Goal: Entertainment & Leisure: Consume media (video, audio)

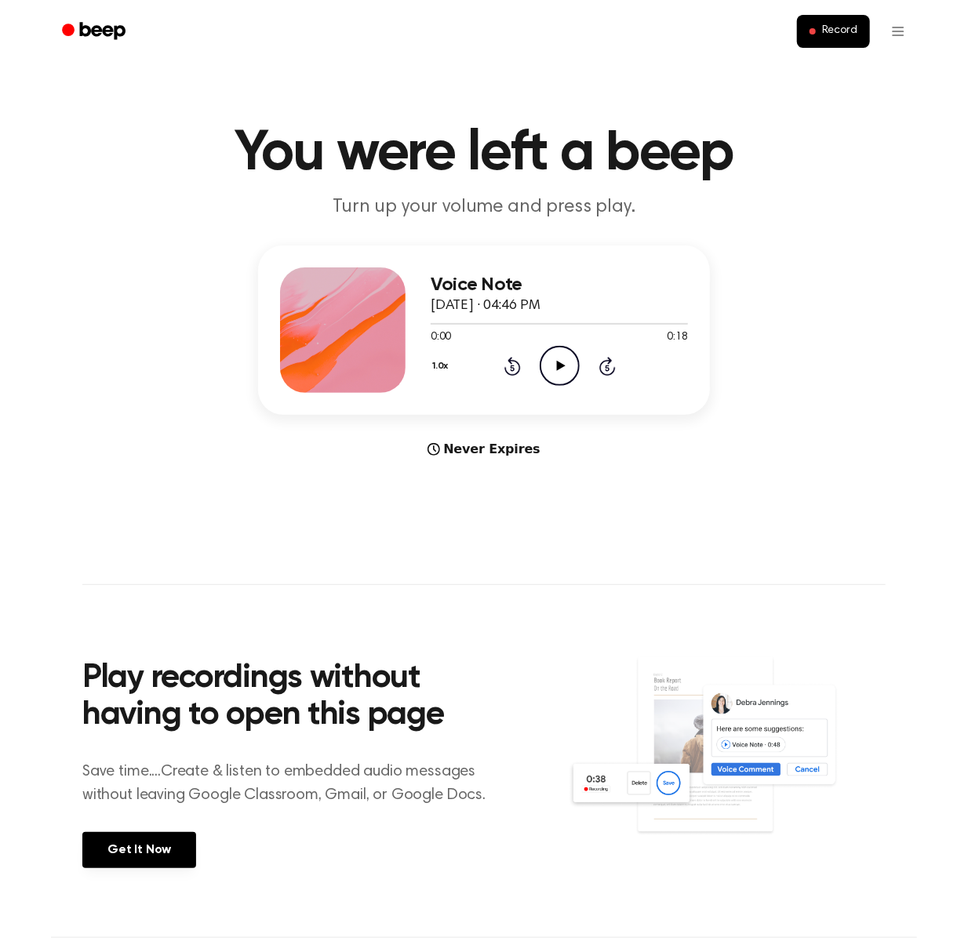
click at [552, 362] on icon "Play Audio" at bounding box center [559, 366] width 40 height 40
click at [554, 378] on icon "Play Audio" at bounding box center [559, 366] width 40 height 40
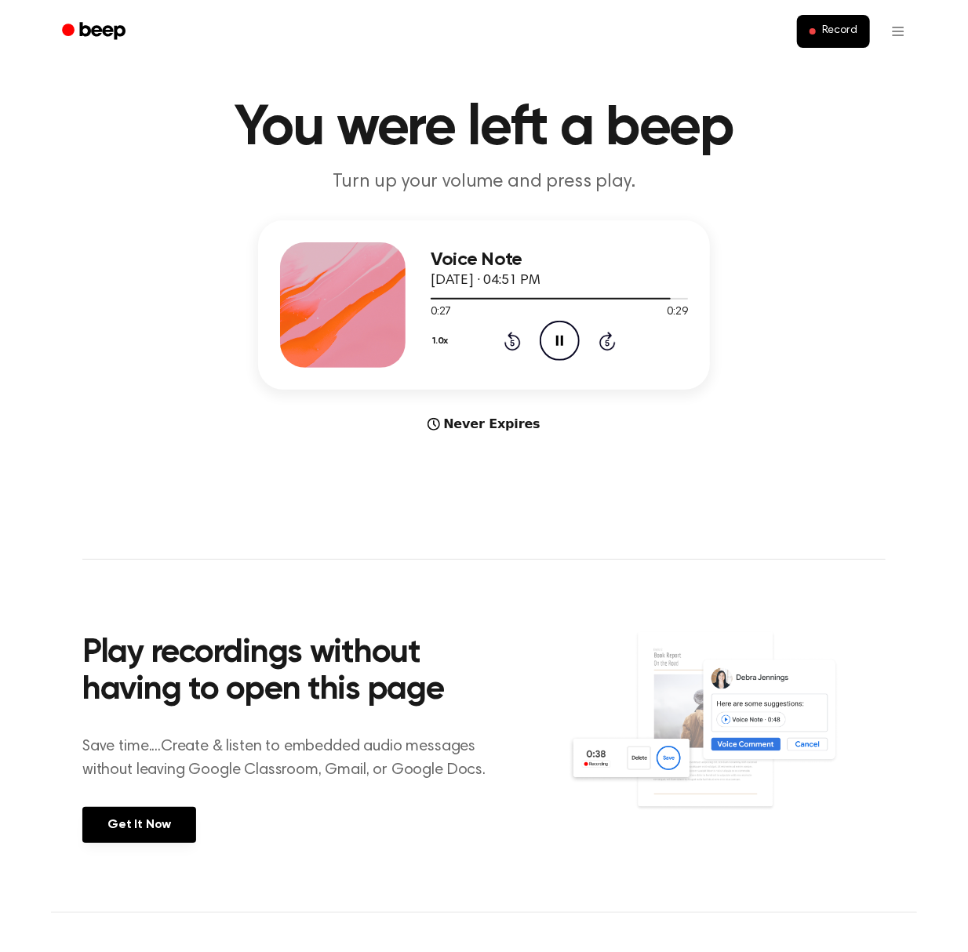
scroll to position [103, 0]
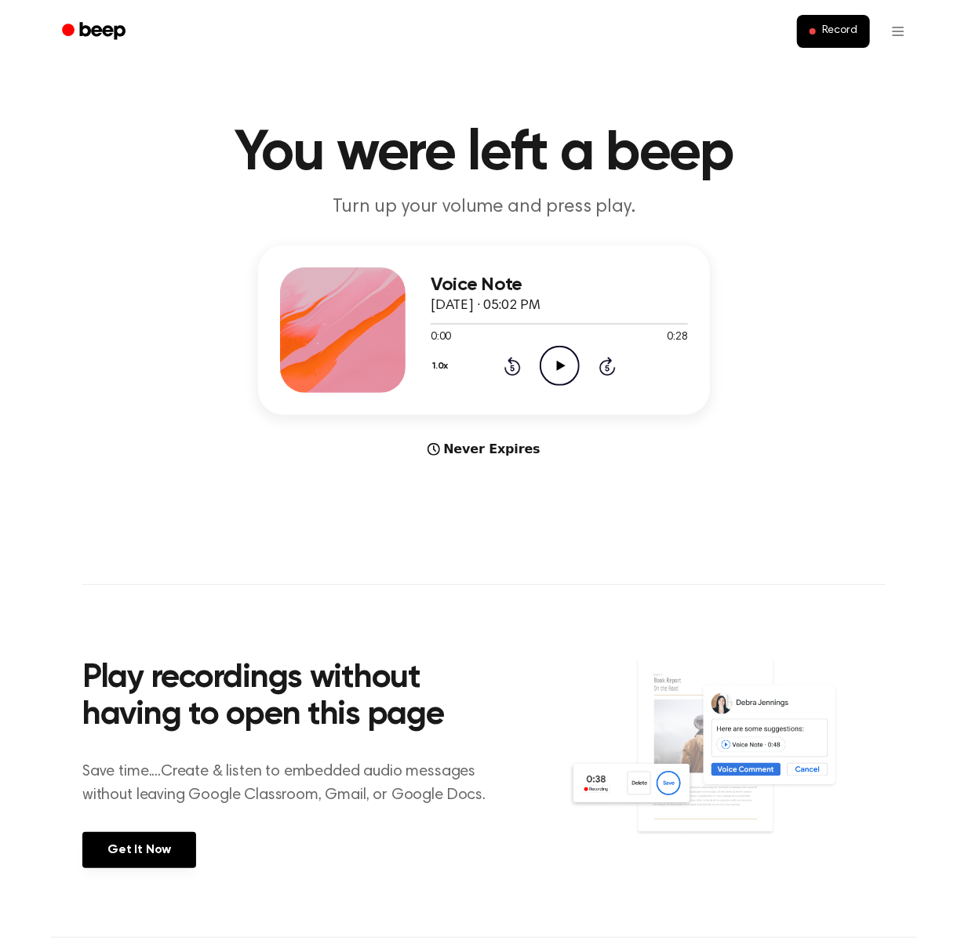
drag, startPoint x: 561, startPoint y: 363, endPoint x: 450, endPoint y: 144, distance: 245.1
click at [559, 357] on icon "Play Audio" at bounding box center [559, 366] width 40 height 40
click at [567, 361] on icon "Play Audio" at bounding box center [559, 366] width 40 height 40
click at [562, 371] on icon "Play Audio" at bounding box center [559, 366] width 40 height 40
click at [555, 375] on icon "Play Audio" at bounding box center [559, 366] width 40 height 40
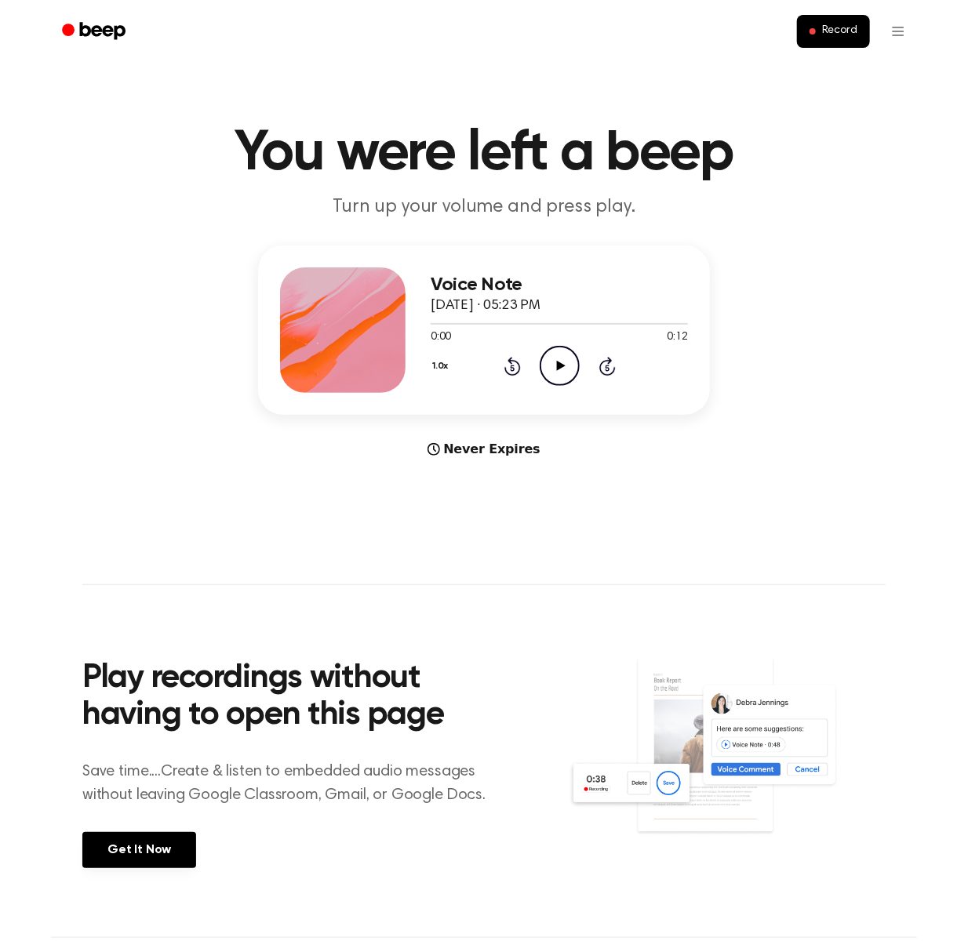
click at [556, 358] on icon "Play Audio" at bounding box center [559, 366] width 40 height 40
click at [545, 367] on icon "Play Audio" at bounding box center [559, 366] width 40 height 40
